Goal: Contribute content: Contribute content

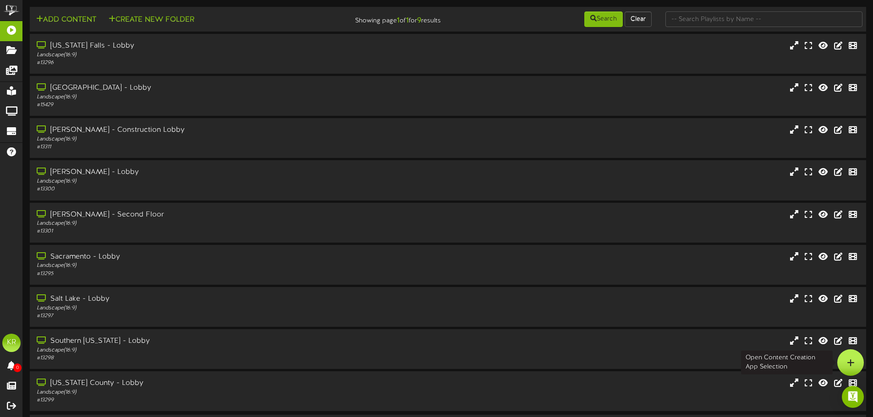
click at [849, 364] on icon at bounding box center [851, 363] width 8 height 8
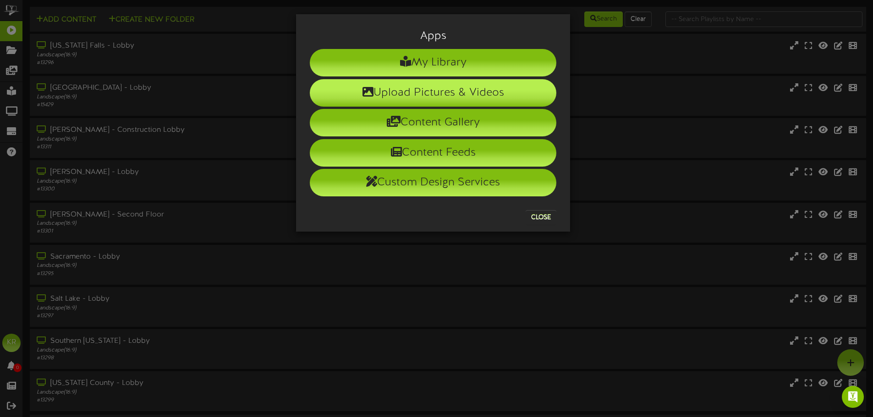
click at [476, 104] on li "Upload Pictures & Videos" at bounding box center [433, 92] width 247 height 27
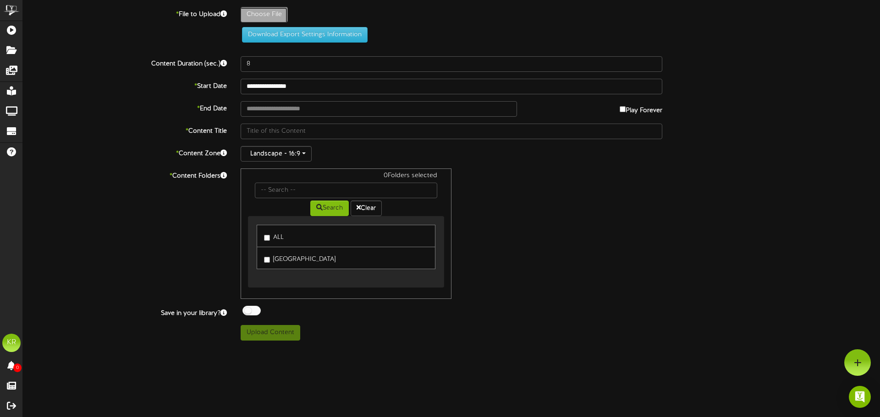
type input "**********"
type input "INSTALLS9-5"
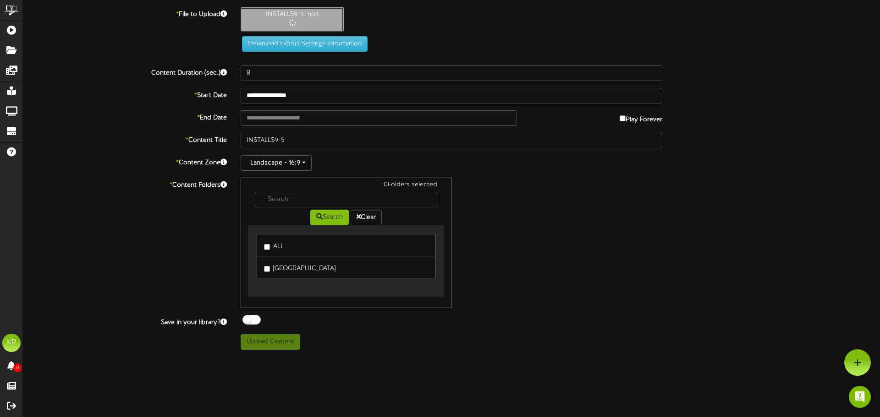
type input "10"
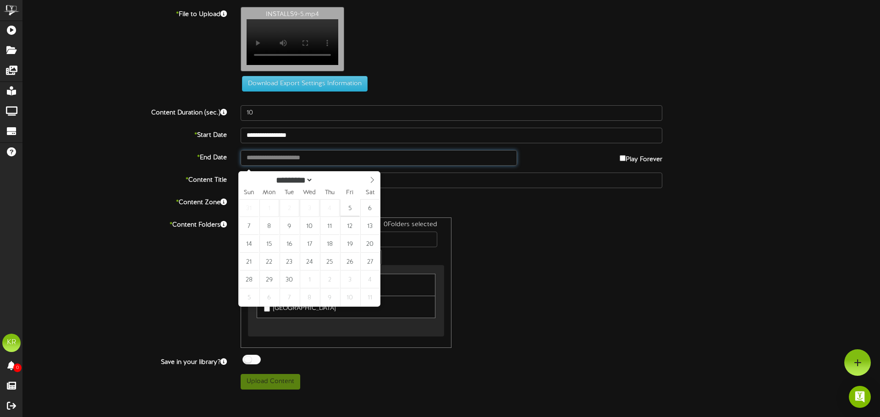
click at [299, 164] on input "text" at bounding box center [379, 158] width 276 height 16
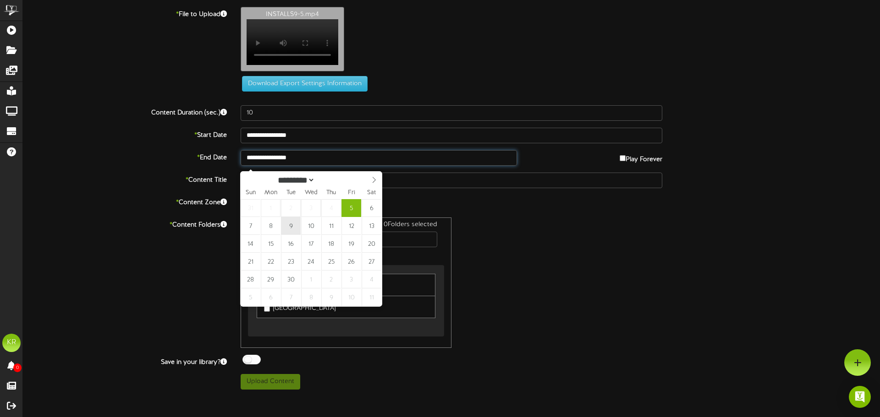
type input "**********"
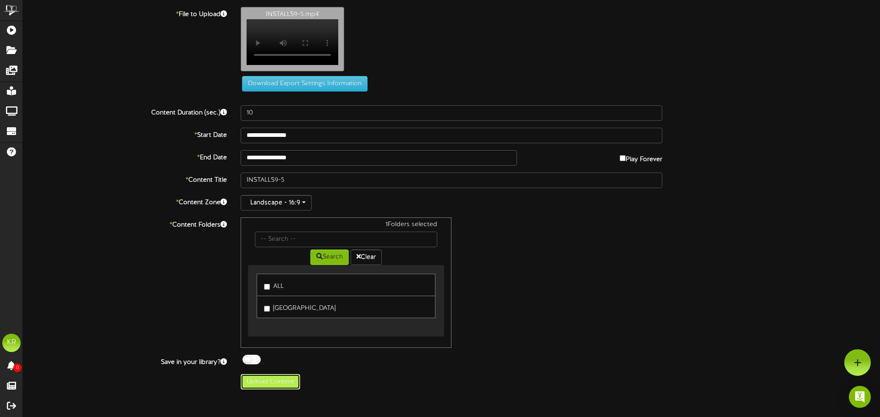
click at [275, 386] on button "Upload Content" at bounding box center [271, 382] width 60 height 16
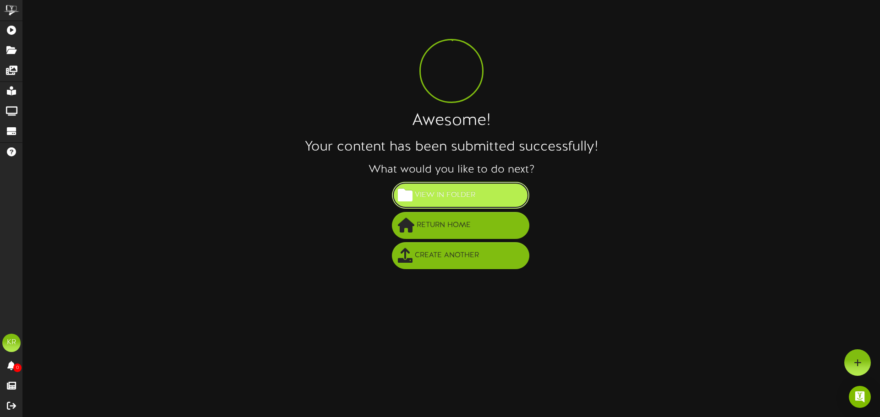
click at [487, 204] on button "View in Folder" at bounding box center [460, 195] width 137 height 27
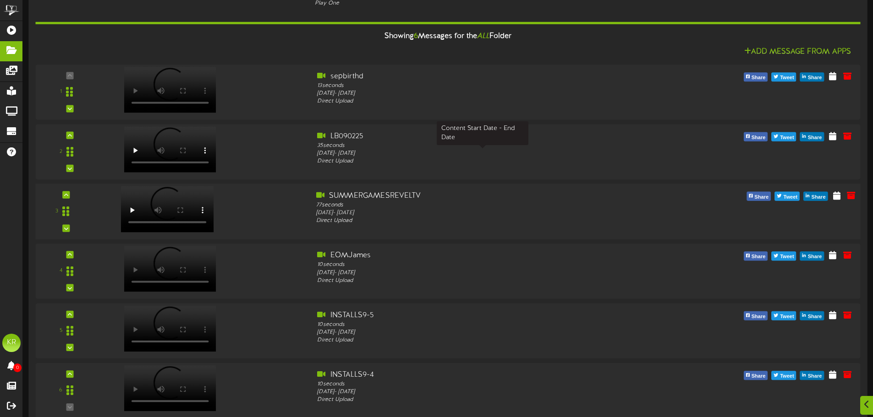
scroll to position [91, 0]
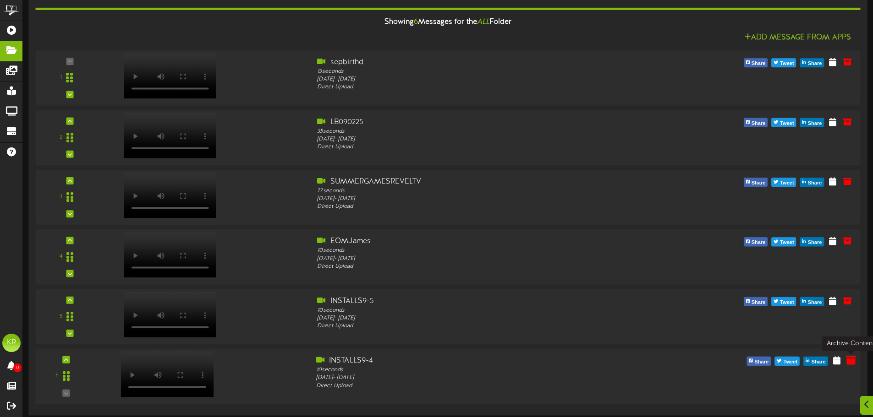
click at [851, 362] on icon at bounding box center [851, 360] width 10 height 10
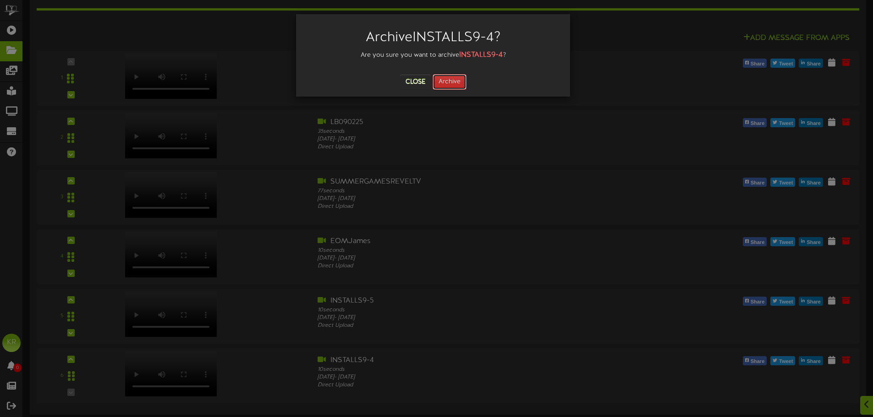
click at [451, 84] on button "Archive" at bounding box center [450, 82] width 34 height 16
